Goal: Transaction & Acquisition: Purchase product/service

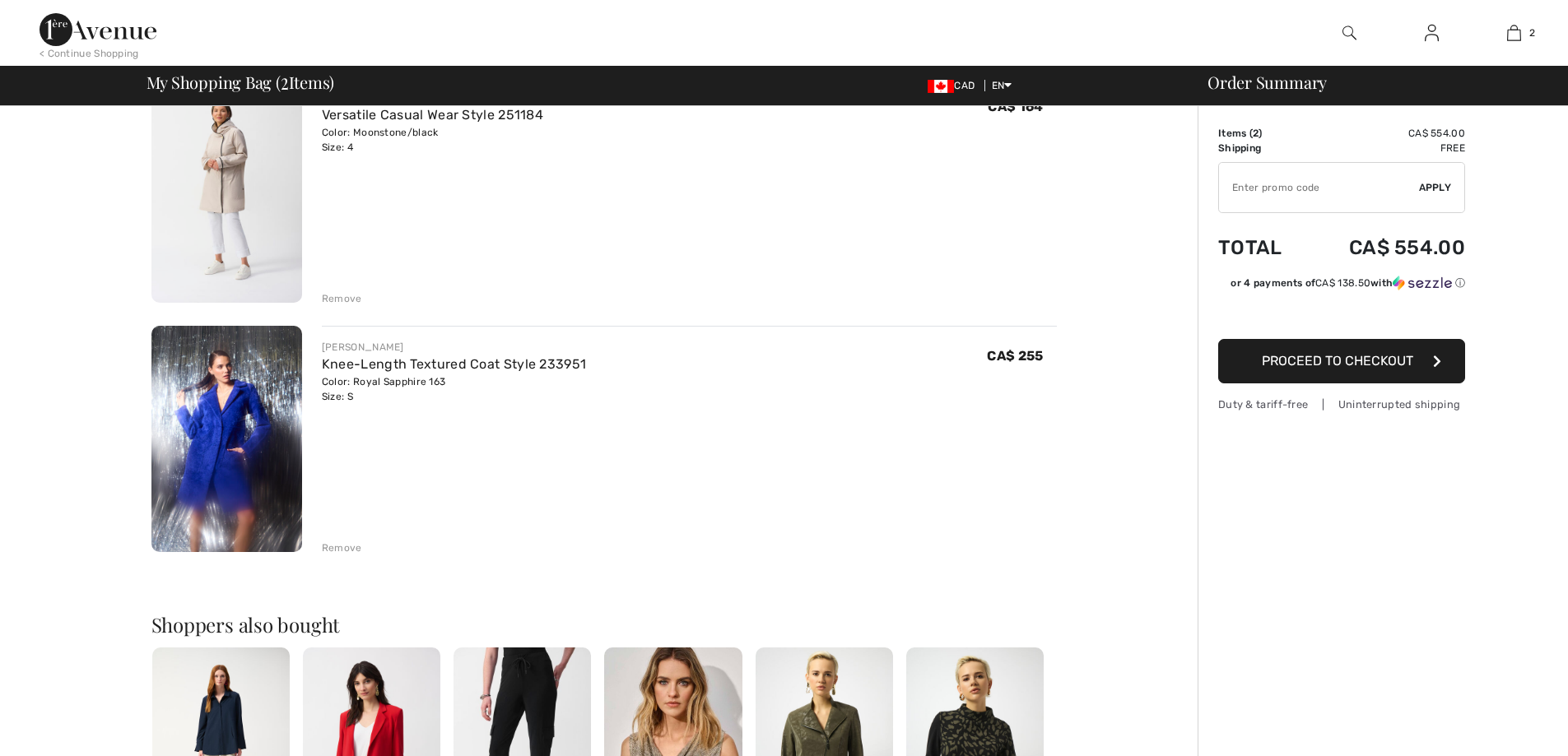
checkbox input "true"
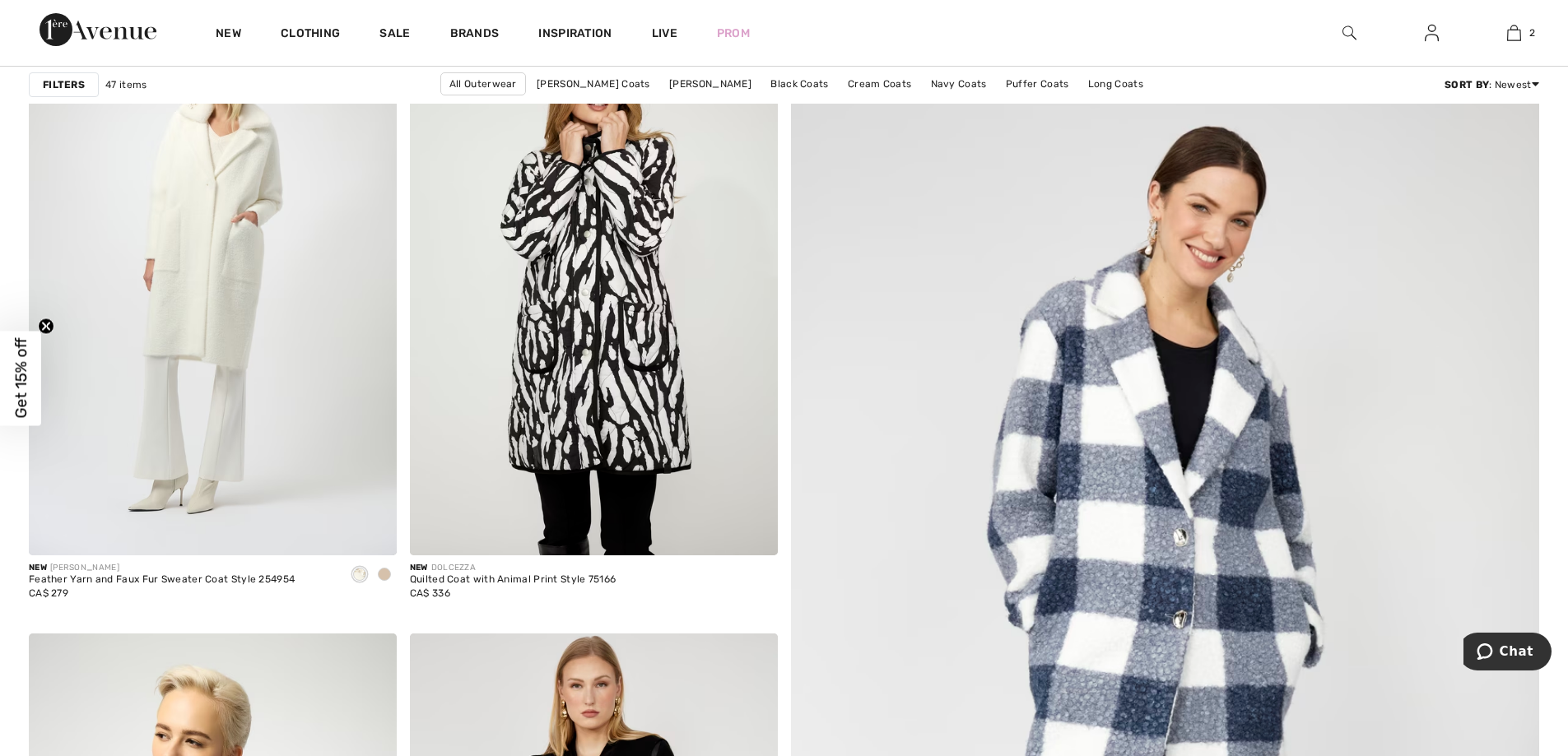
checkbox input "true"
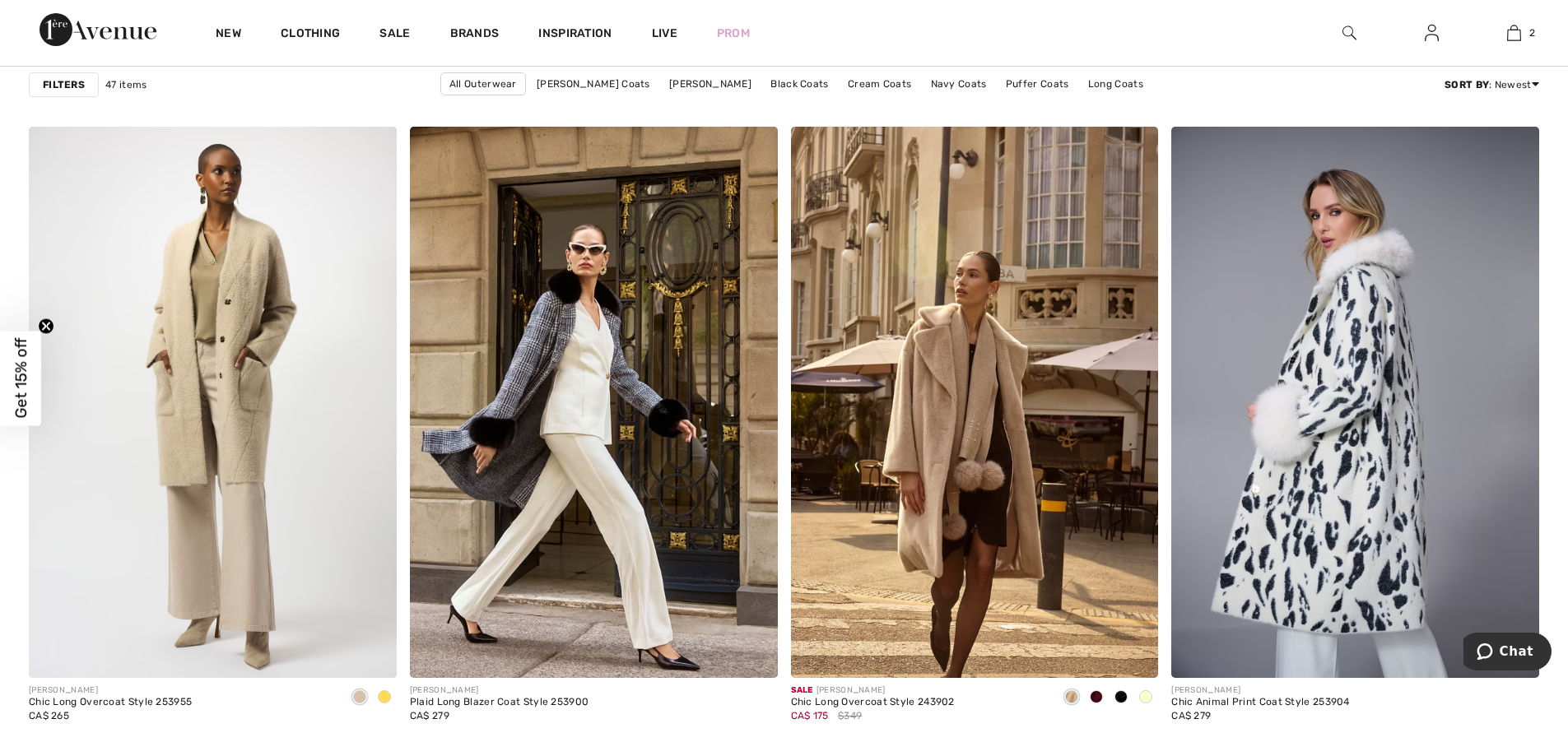
scroll to position [2963, 0]
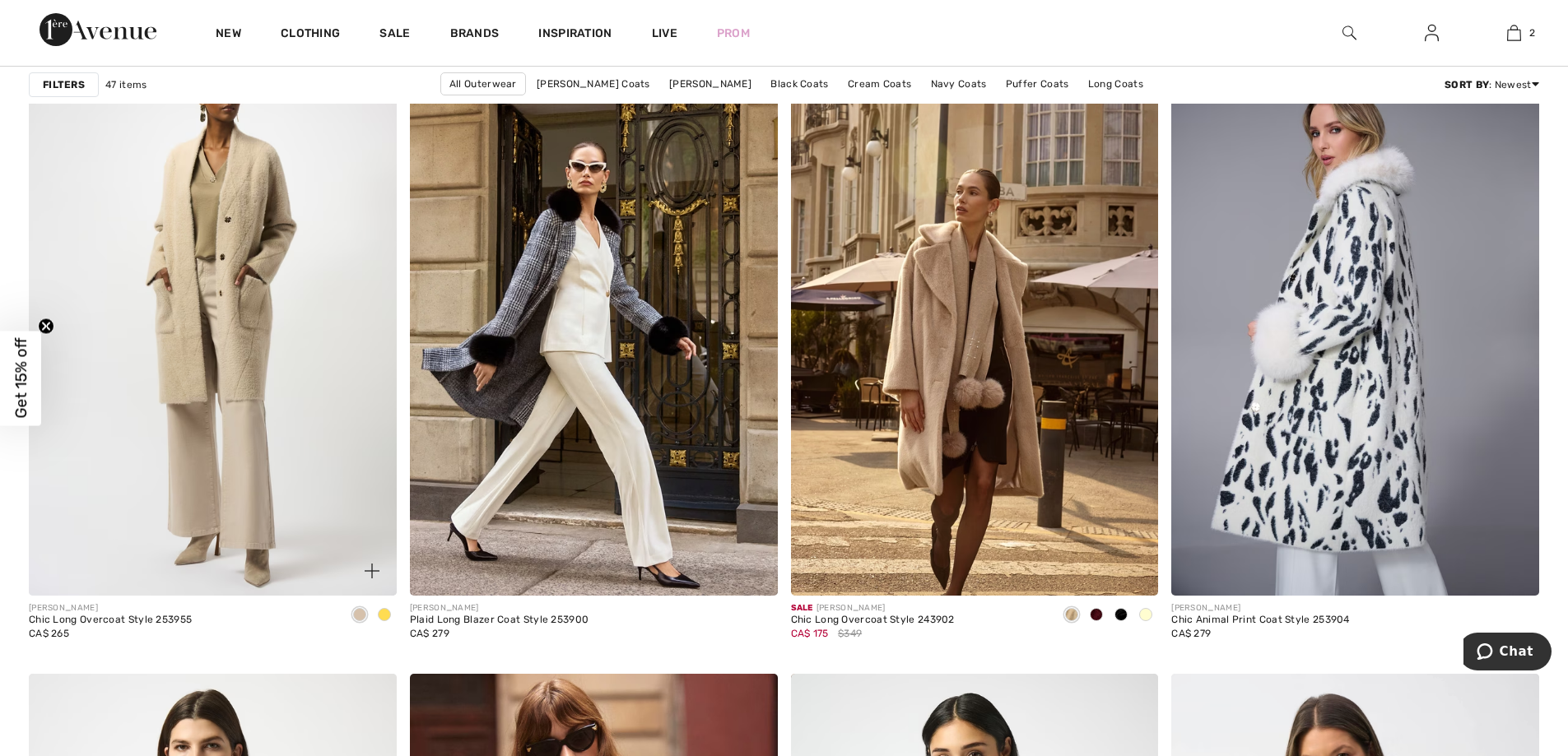
click at [385, 622] on span at bounding box center [384, 614] width 14 height 14
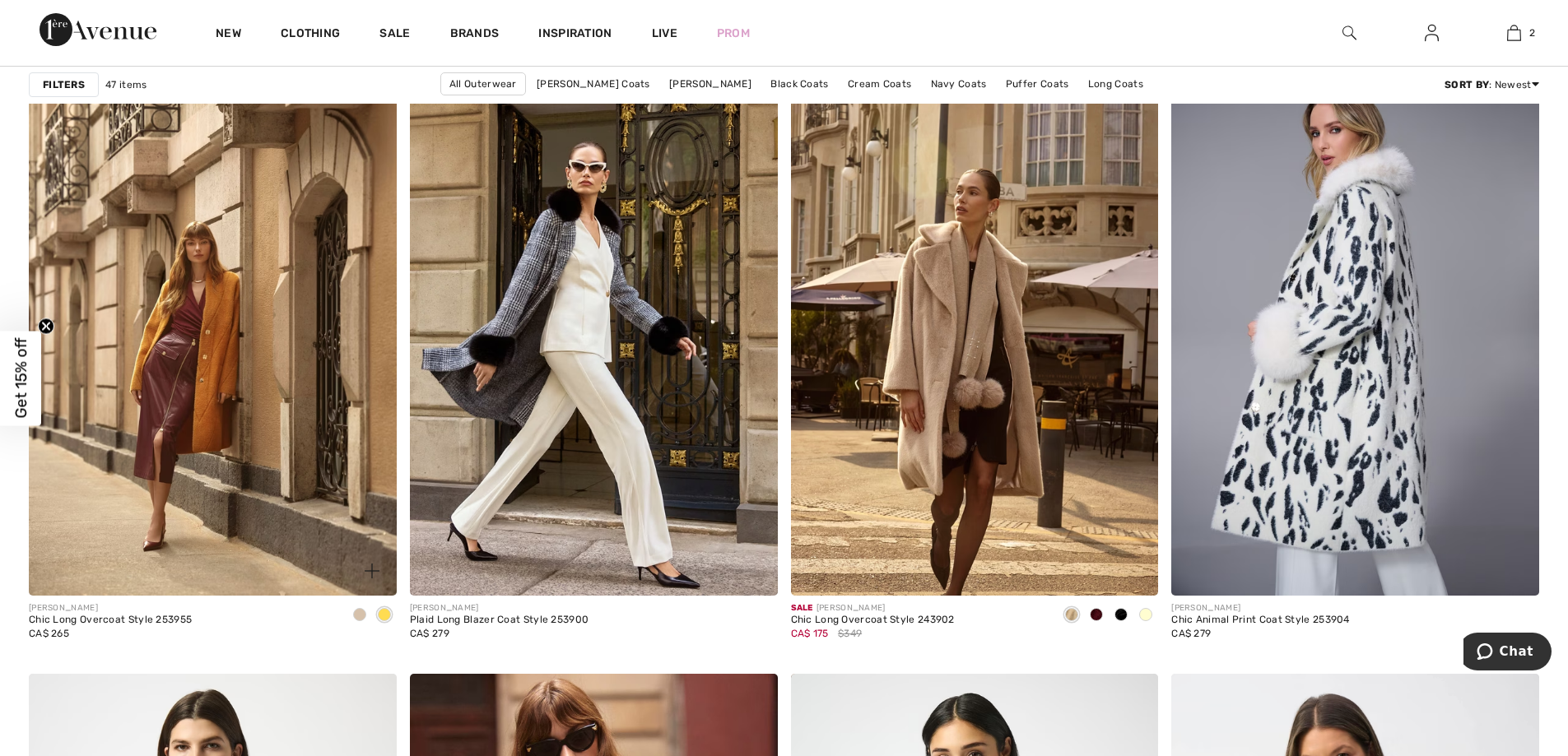
click at [356, 622] on span at bounding box center [359, 614] width 14 height 14
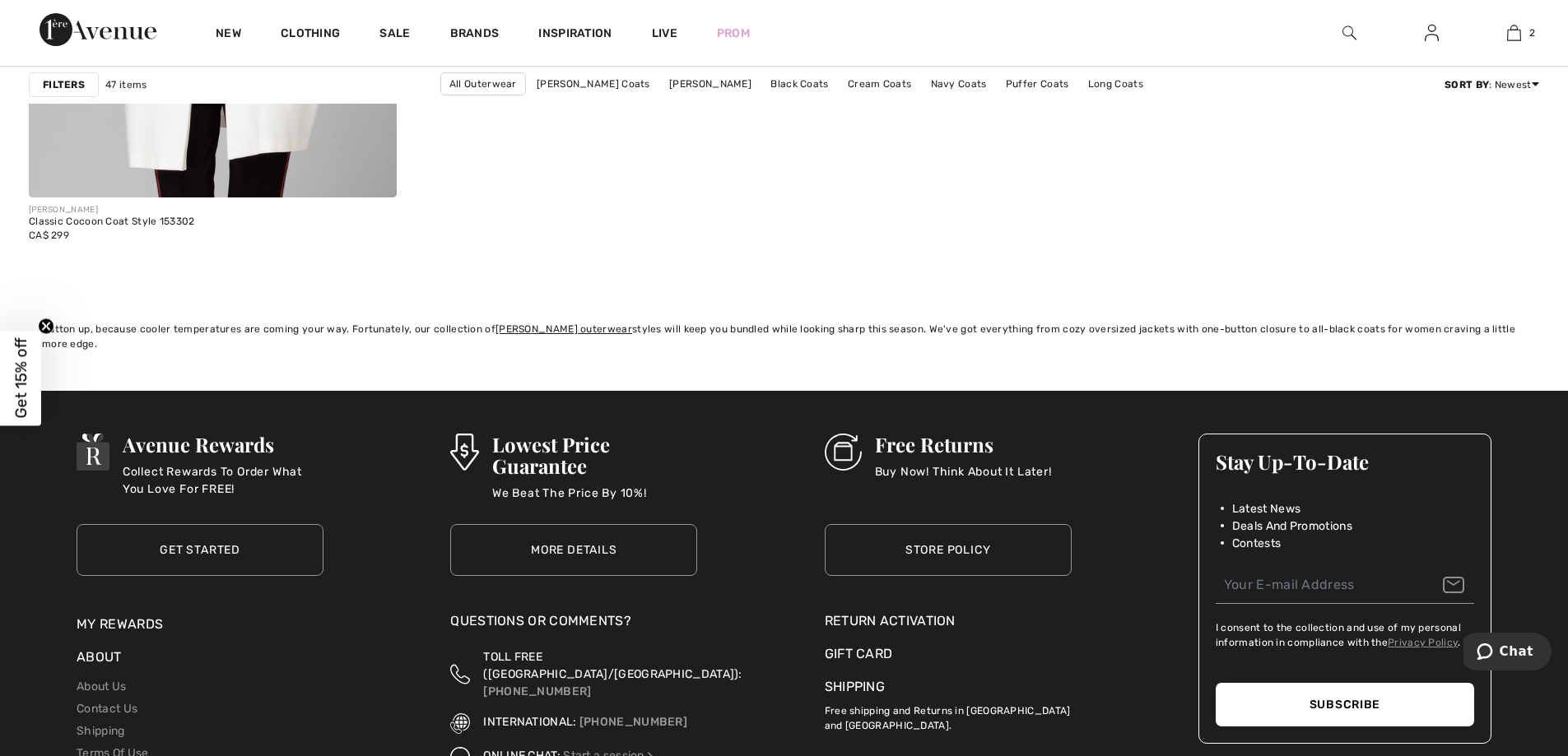
scroll to position [9464, 0]
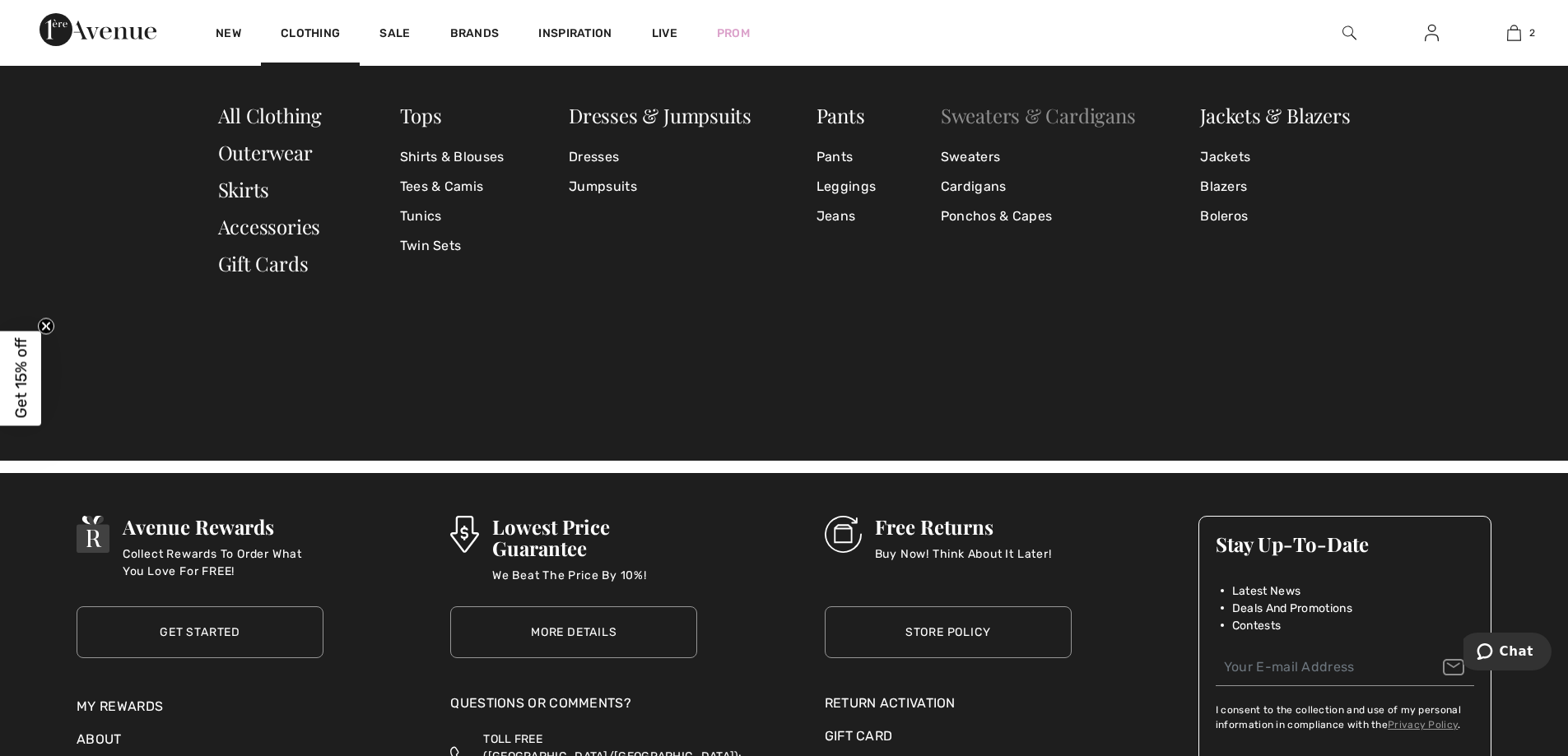
click at [996, 117] on link "Sweaters & Cardigans" at bounding box center [1038, 115] width 195 height 26
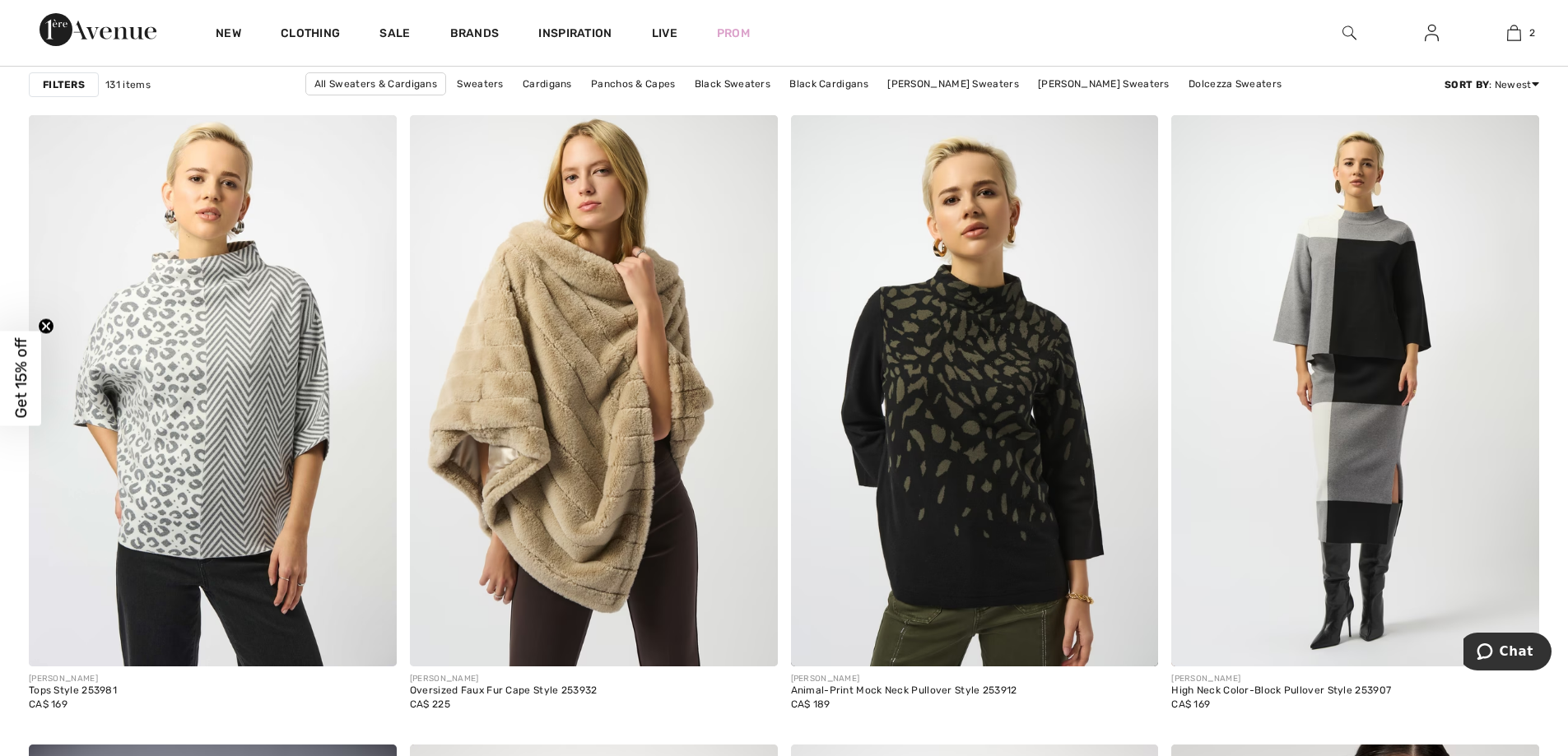
scroll to position [7901, 0]
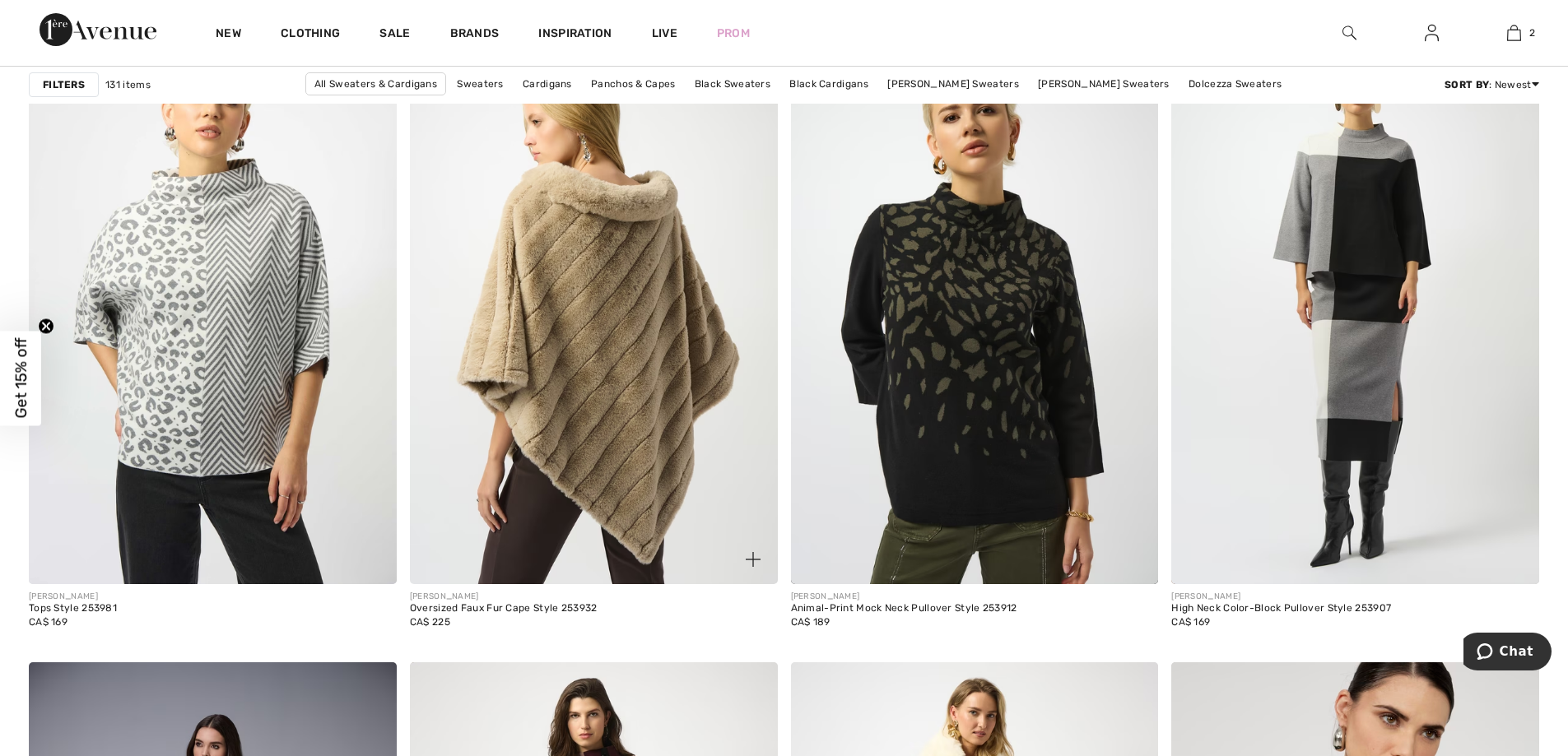
click at [572, 512] on img at bounding box center [594, 308] width 368 height 551
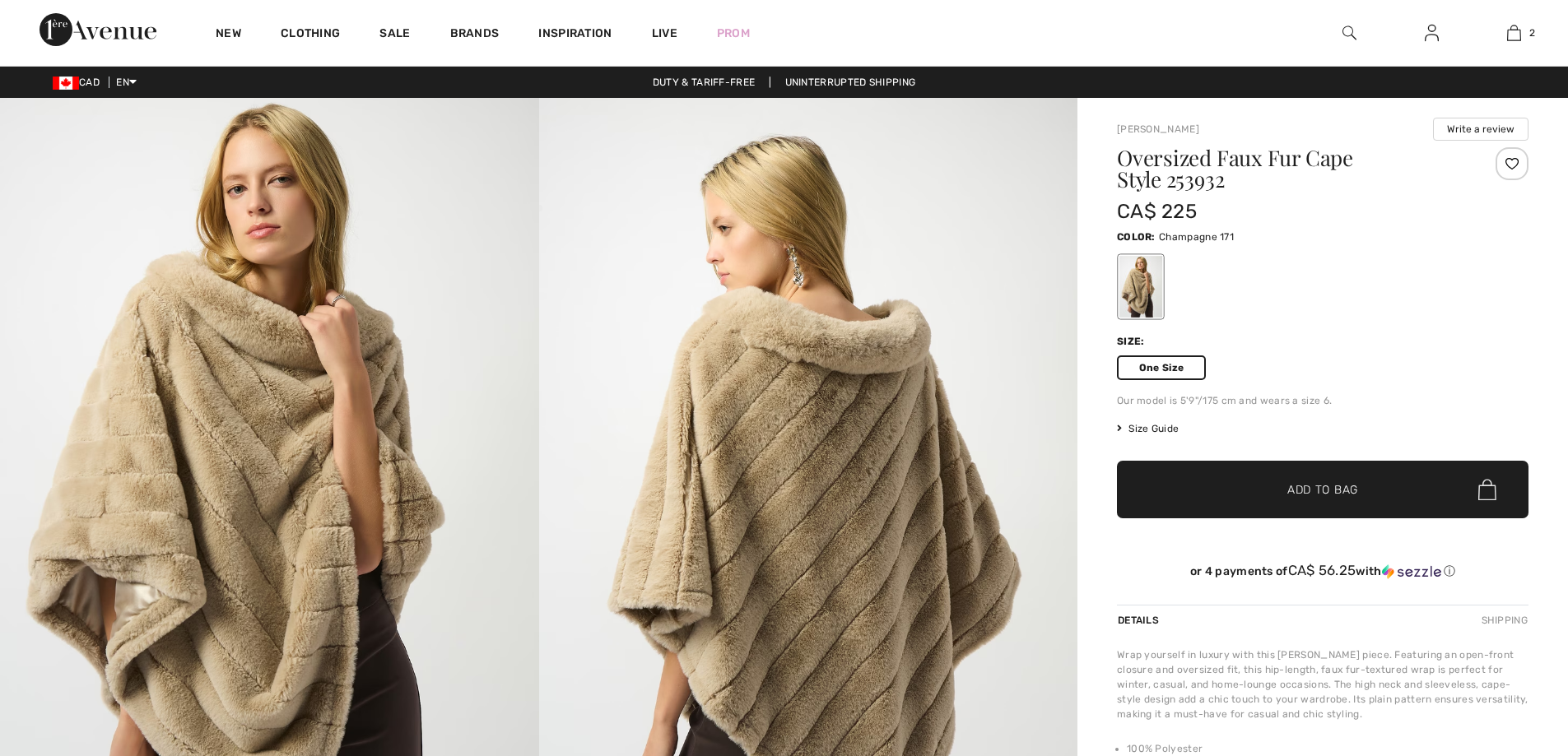
click at [1243, 505] on span "✔ Added to Bag Add to Bag" at bounding box center [1323, 490] width 411 height 58
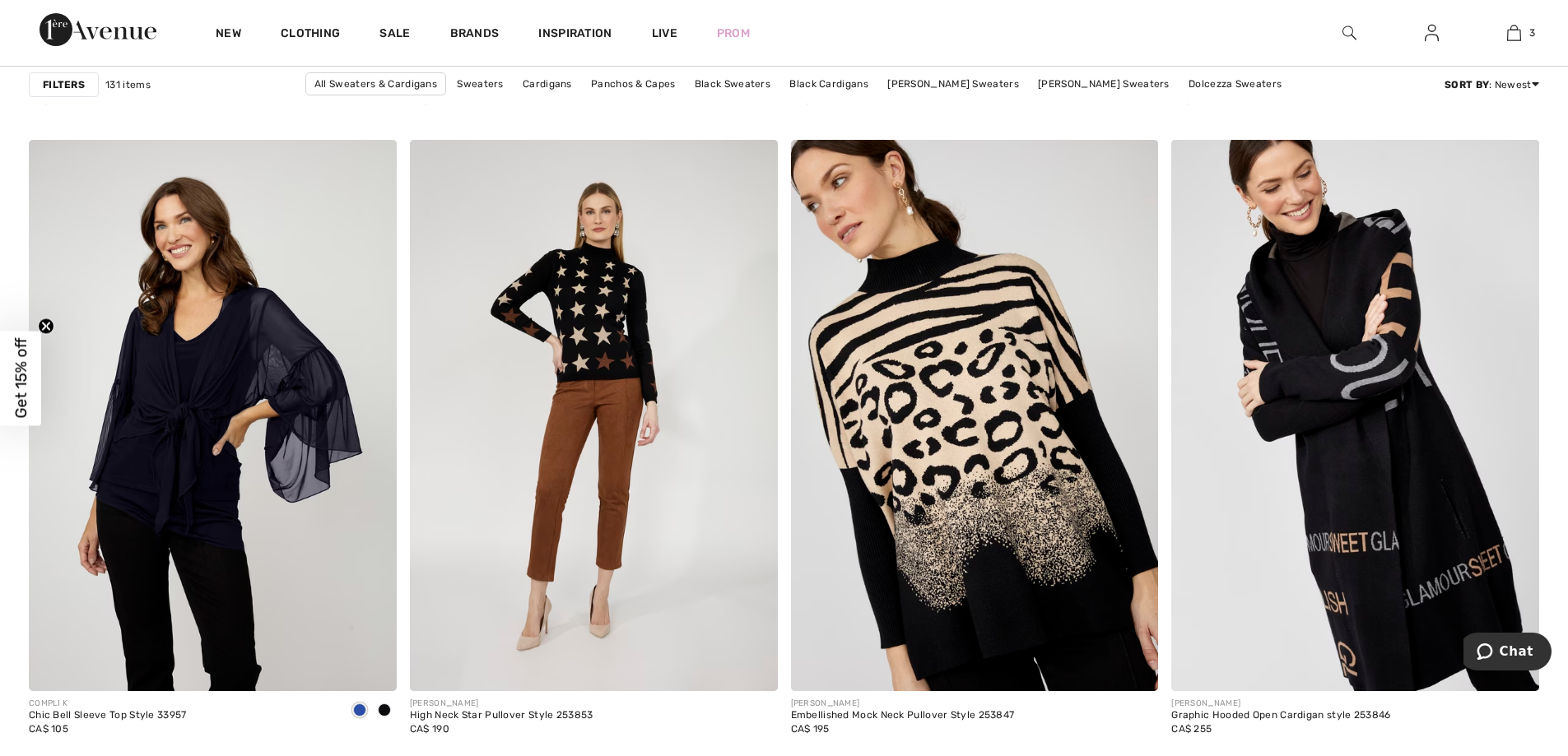
scroll to position [9382, 0]
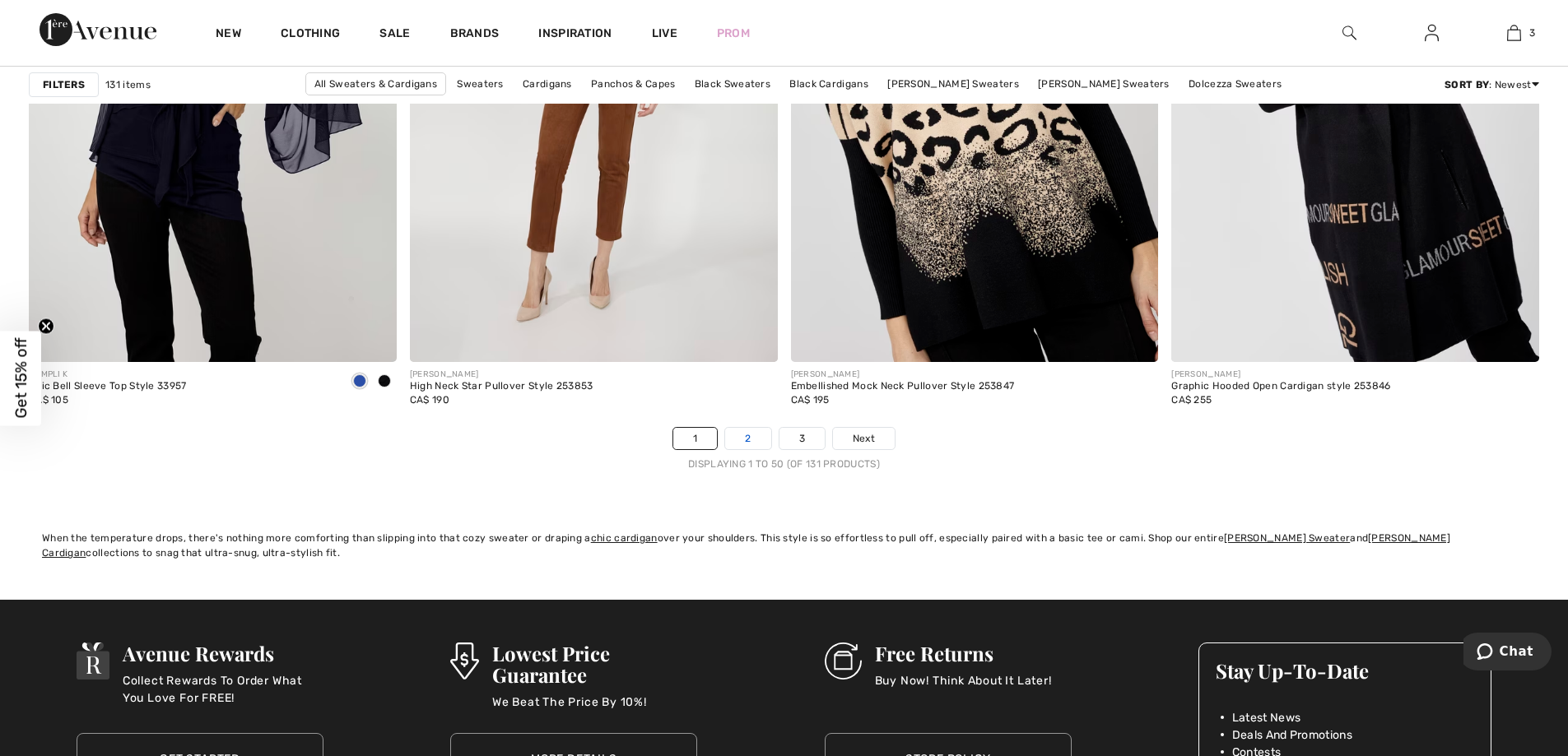
click at [739, 449] on link "2" at bounding box center [748, 438] width 45 height 22
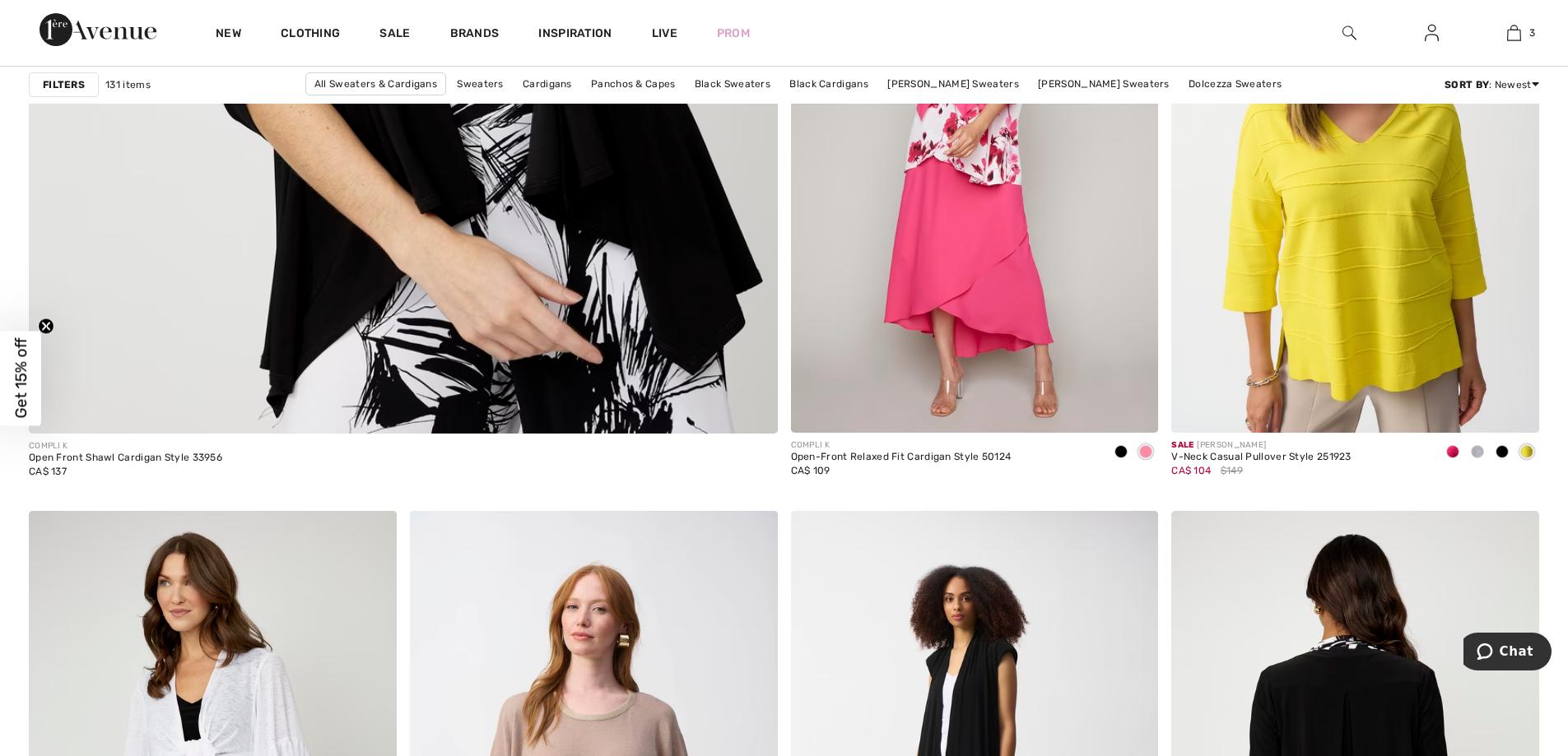
scroll to position [5843, 0]
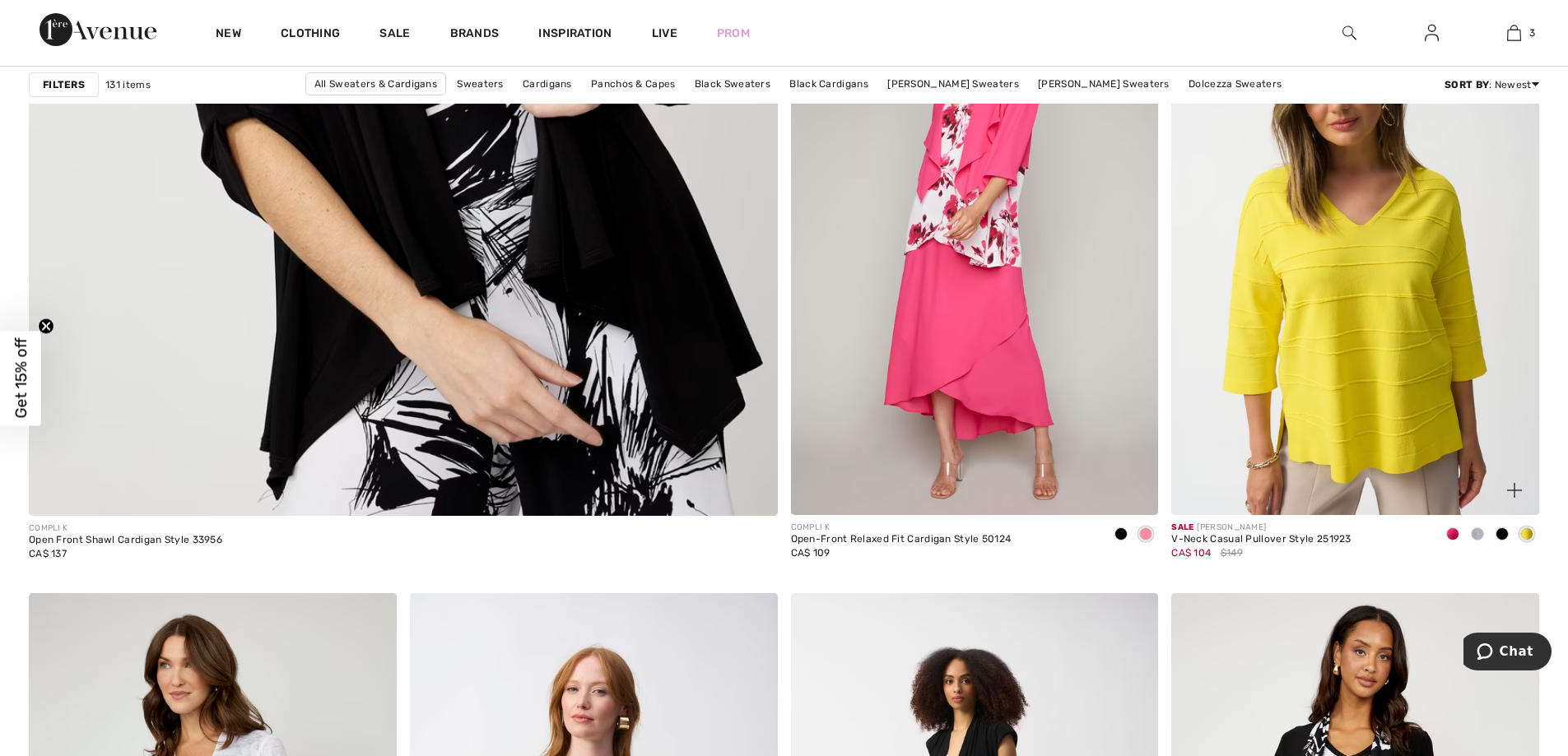
click at [1453, 540] on span at bounding box center [1453, 534] width 14 height 14
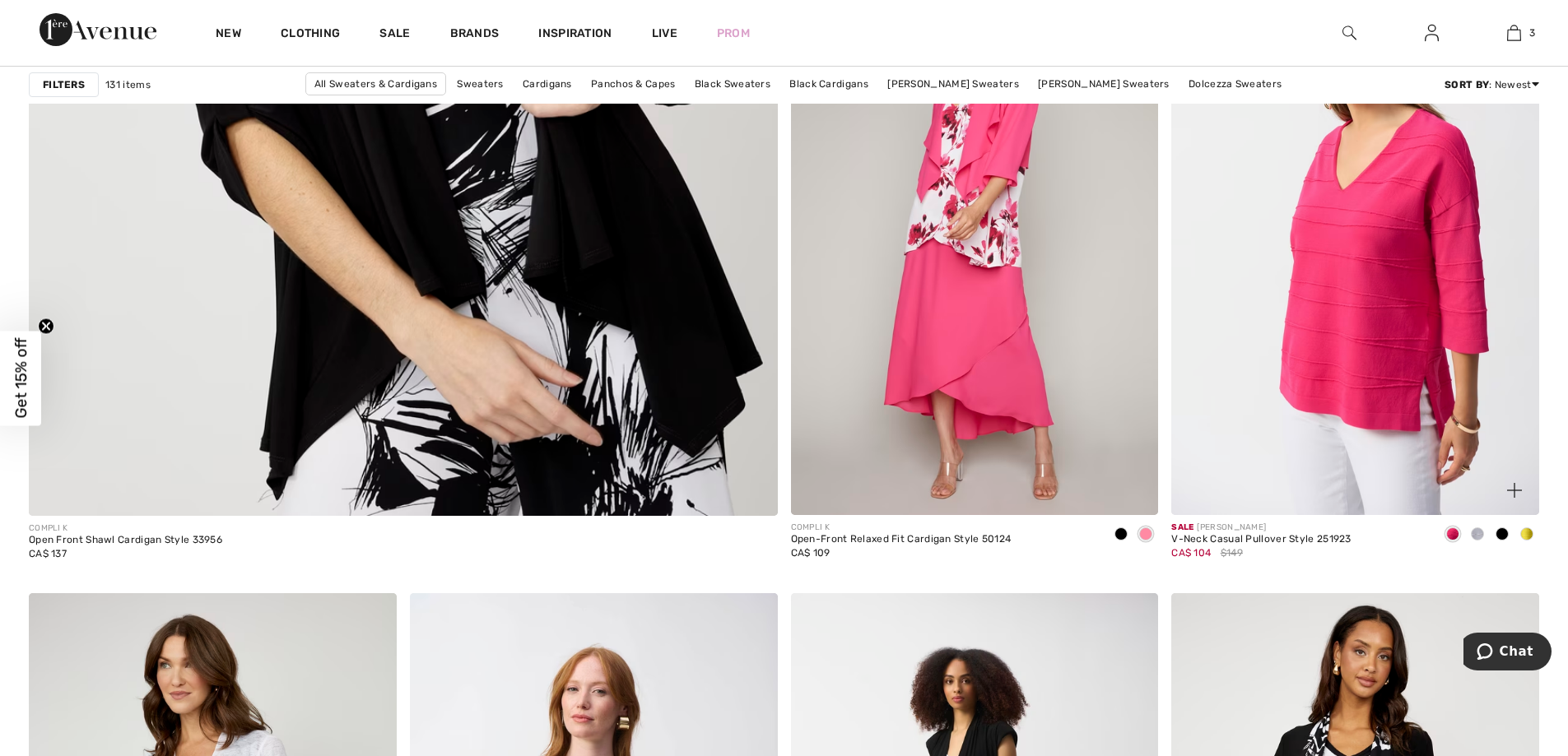
click at [1473, 540] on span at bounding box center [1477, 534] width 14 height 14
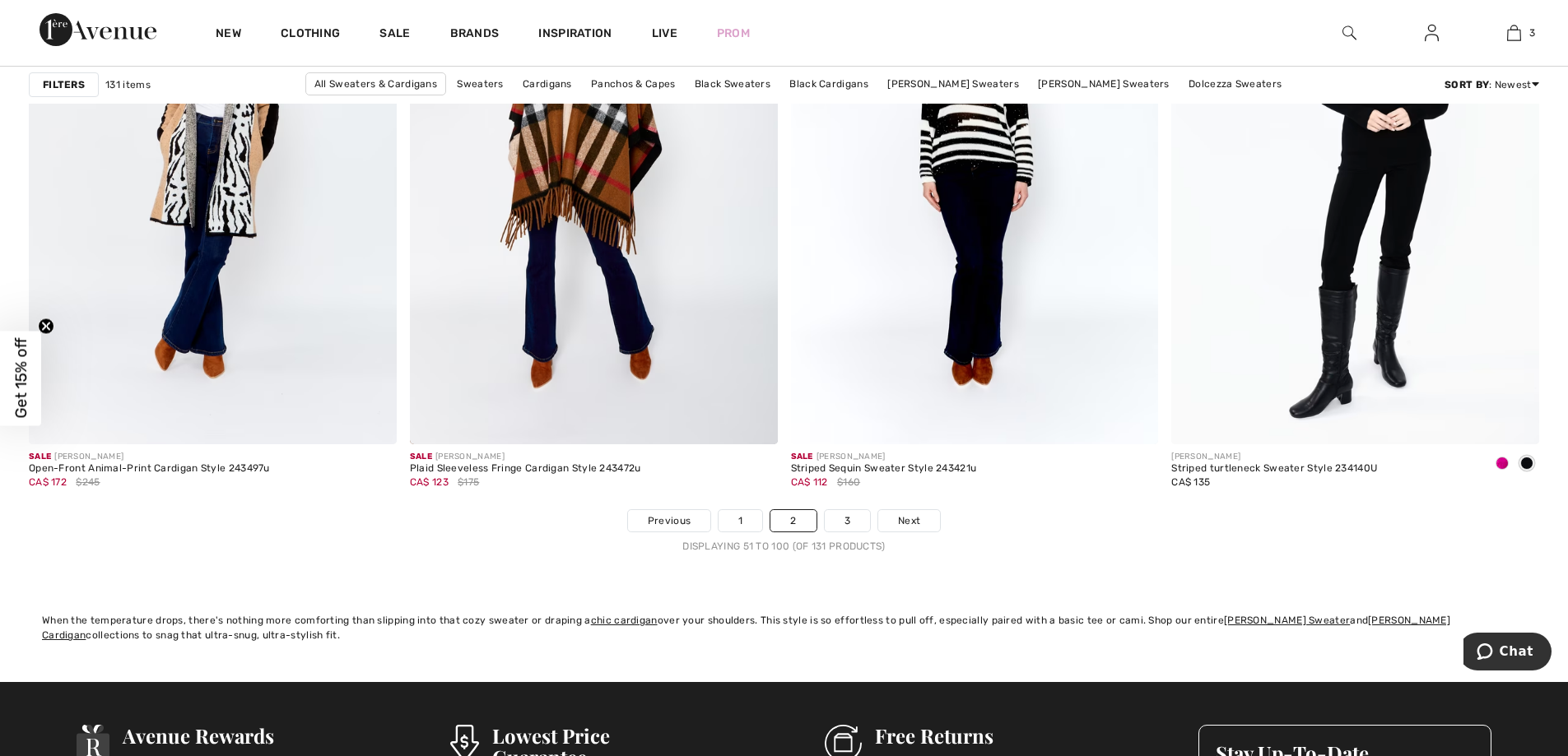
scroll to position [9630, 0]
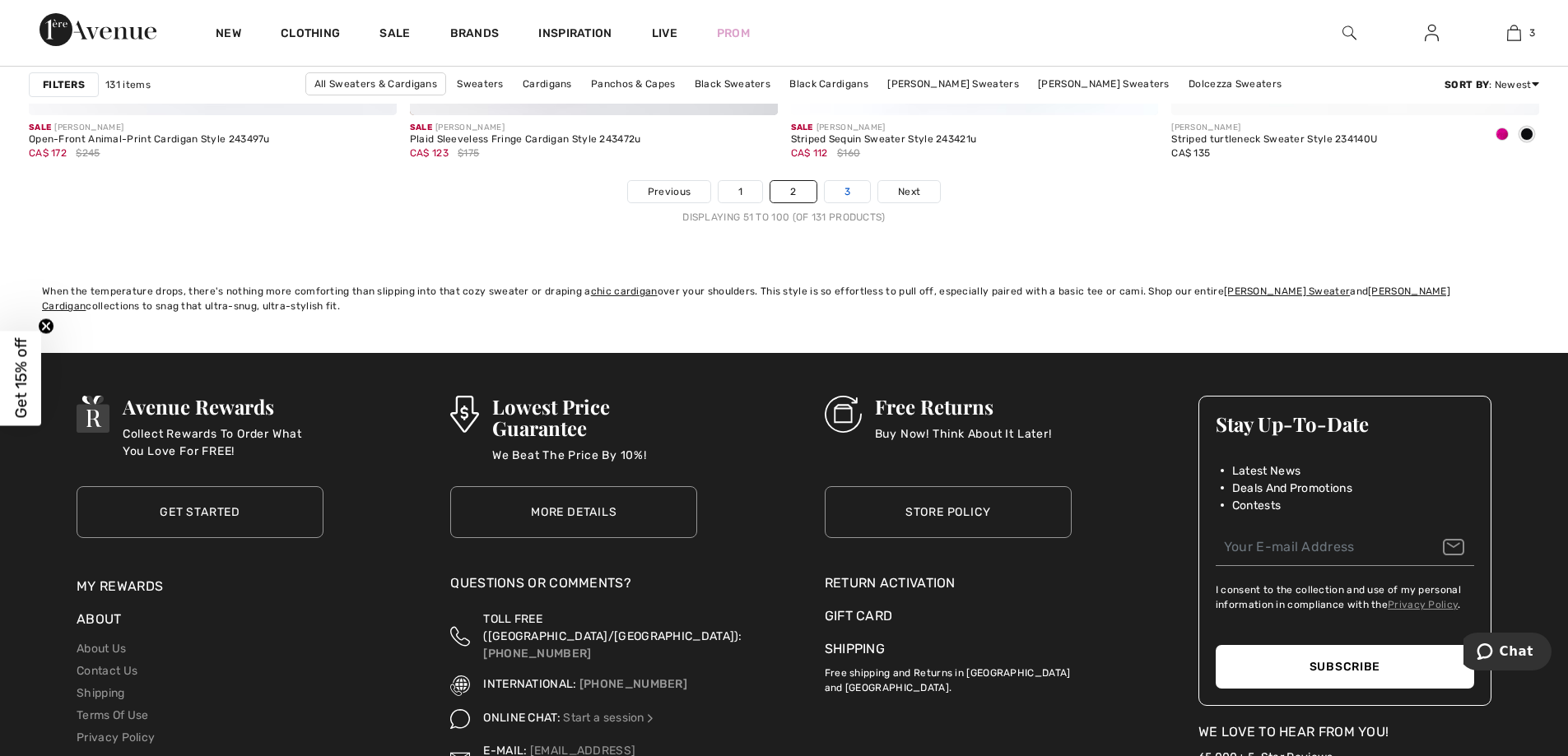
click at [848, 202] on link "3" at bounding box center [847, 192] width 45 height 22
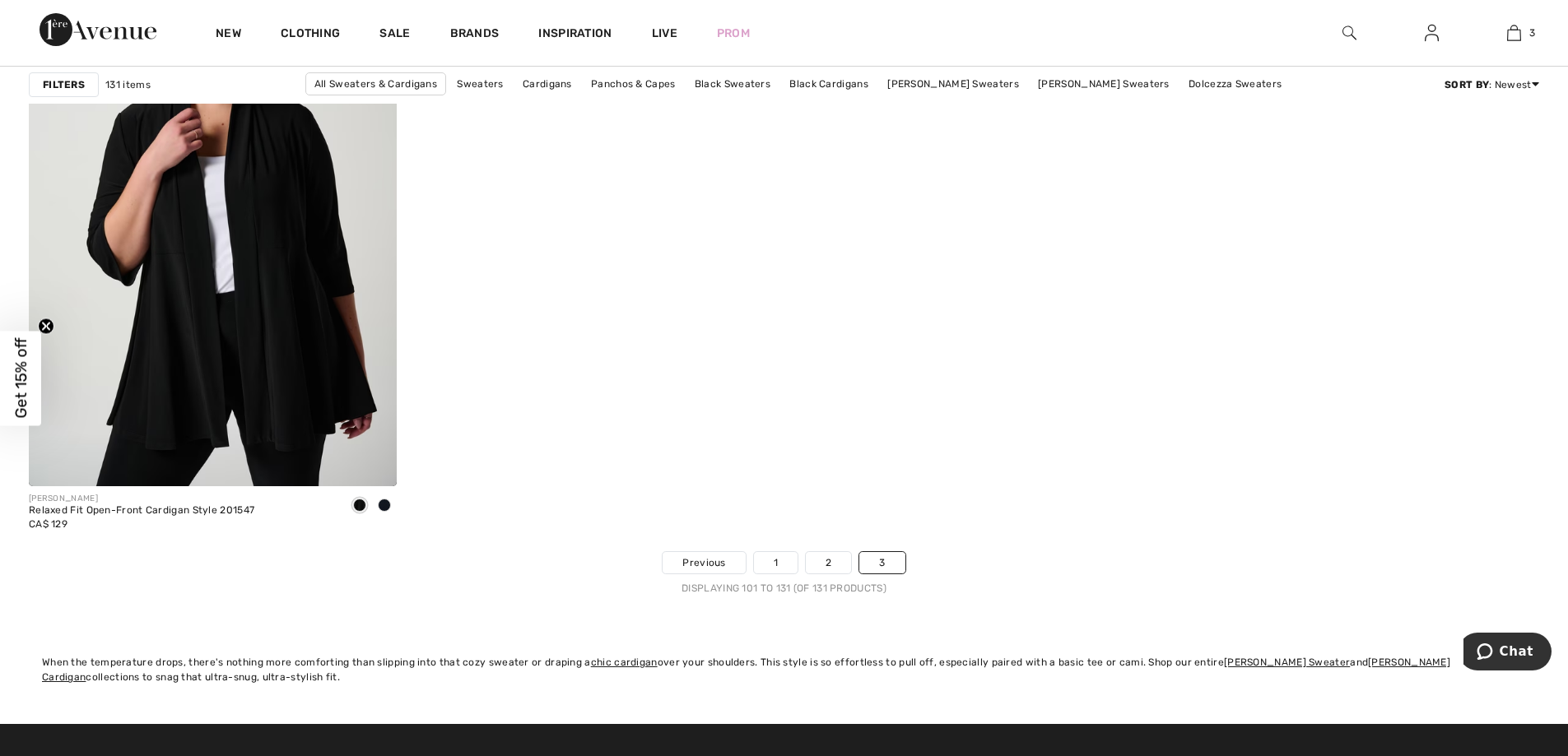
scroll to position [6667, 0]
